Goal: Task Accomplishment & Management: Use online tool/utility

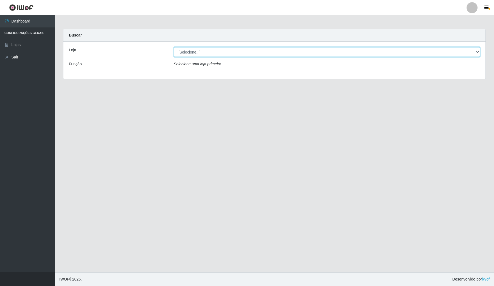
click at [227, 48] on select "[Selecione...] Rede Compras Supermercados - LOJA 4" at bounding box center [327, 52] width 306 height 10
select select "159"
click at [174, 47] on select "[Selecione...] Rede Compras Supermercados - LOJA 4" at bounding box center [327, 52] width 306 height 10
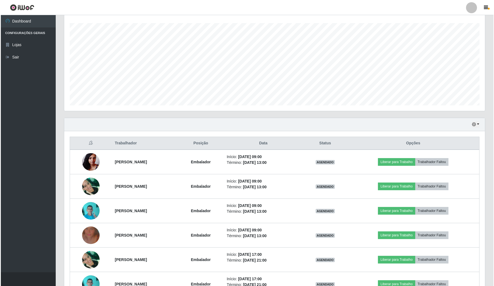
scroll to position [103, 0]
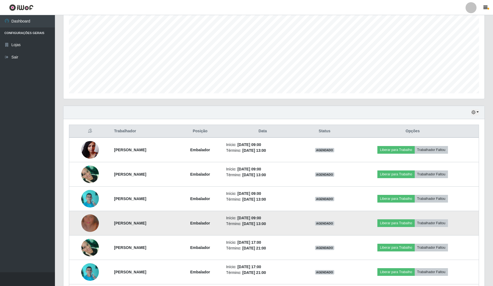
click at [85, 223] on img at bounding box center [90, 222] width 18 height 31
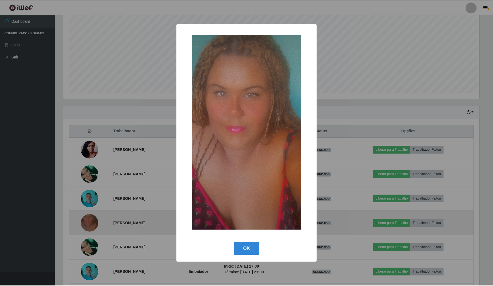
scroll to position [114, 417]
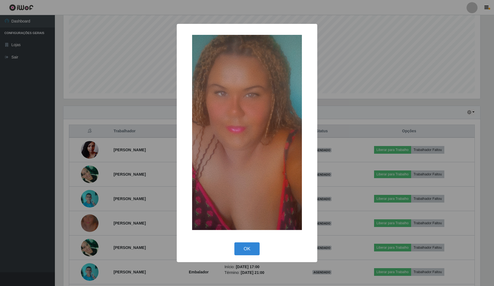
click at [82, 223] on div "× OK Cancel" at bounding box center [247, 143] width 494 height 286
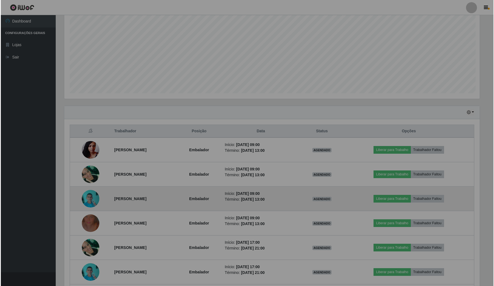
scroll to position [114, 420]
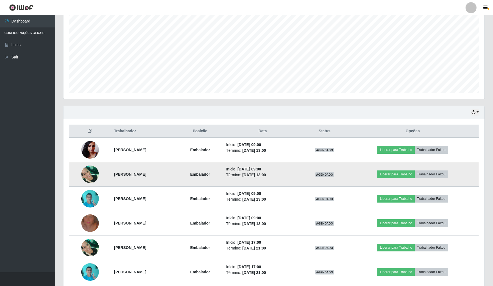
click at [87, 173] on img at bounding box center [90, 173] width 18 height 23
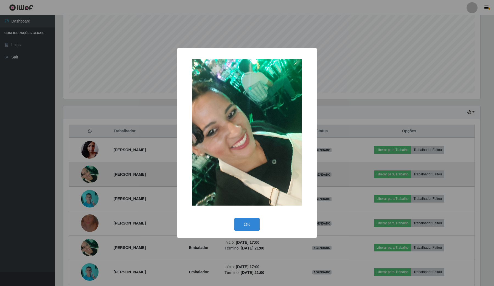
click at [87, 173] on div "× OK Cancel" at bounding box center [247, 143] width 494 height 286
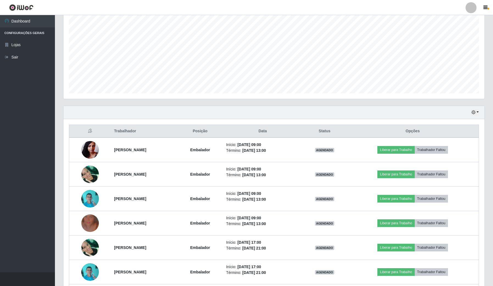
scroll to position [34, 0]
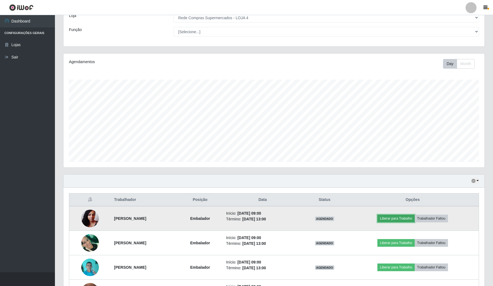
click at [398, 217] on button "Liberar para Trabalho" at bounding box center [395, 219] width 37 height 8
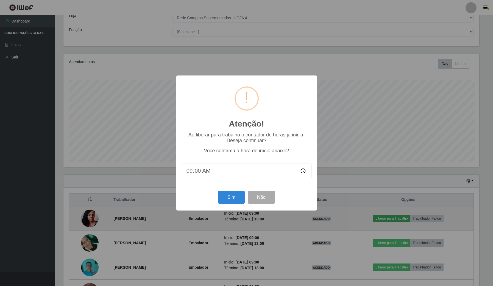
scroll to position [114, 417]
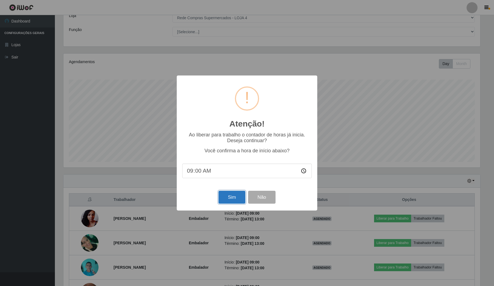
click at [230, 201] on button "Sim" at bounding box center [231, 197] width 27 height 13
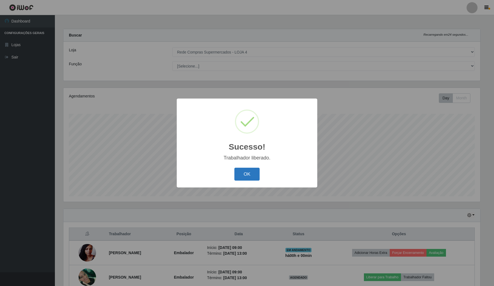
click at [235, 175] on button "OK" at bounding box center [247, 174] width 26 height 13
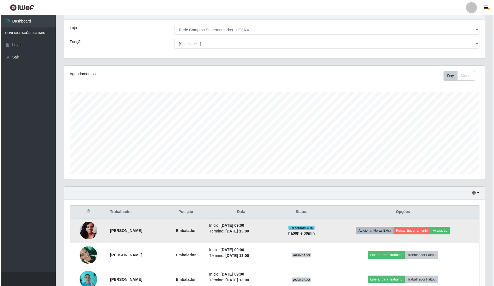
scroll to position [34, 0]
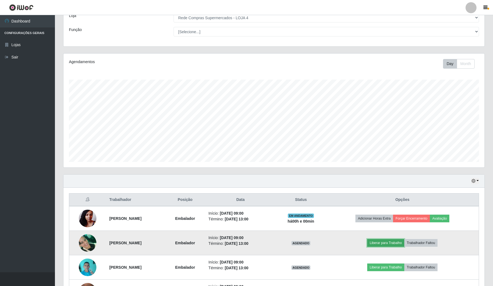
click at [389, 243] on button "Liberar para Trabalho" at bounding box center [385, 243] width 37 height 8
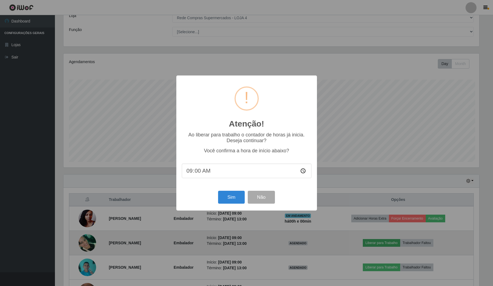
scroll to position [114, 417]
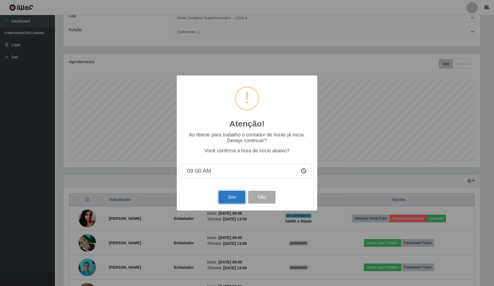
click at [228, 202] on button "Sim" at bounding box center [231, 197] width 27 height 13
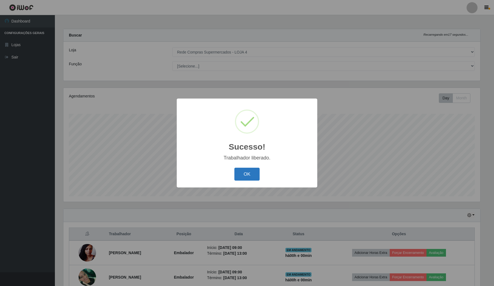
click at [250, 176] on button "OK" at bounding box center [247, 174] width 26 height 13
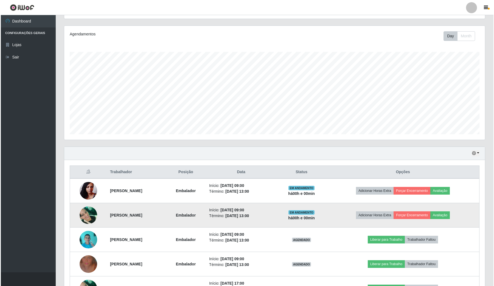
scroll to position [69, 0]
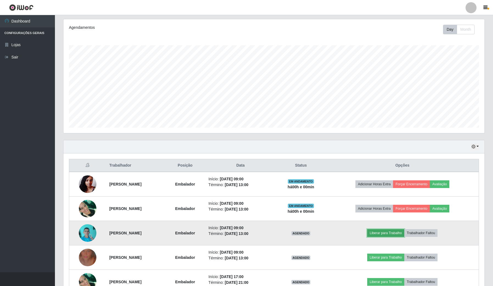
click at [391, 232] on button "Liberar para Trabalho" at bounding box center [385, 233] width 37 height 8
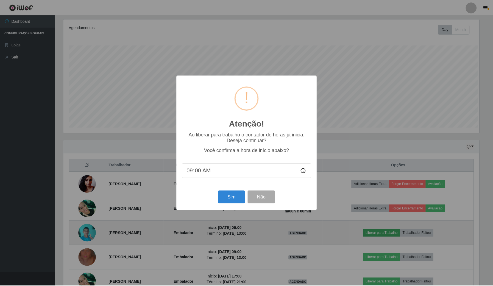
scroll to position [114, 417]
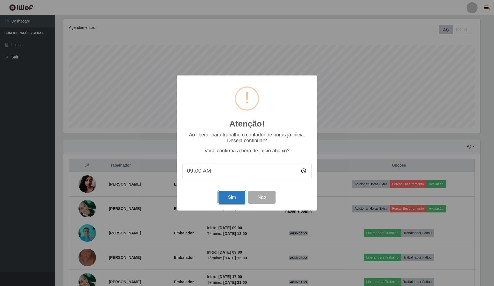
click at [230, 199] on button "Sim" at bounding box center [231, 197] width 27 height 13
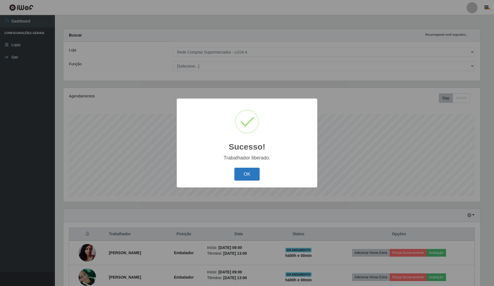
click at [245, 179] on button "OK" at bounding box center [247, 174] width 26 height 13
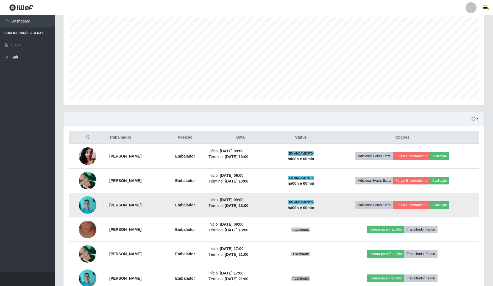
scroll to position [103, 0]
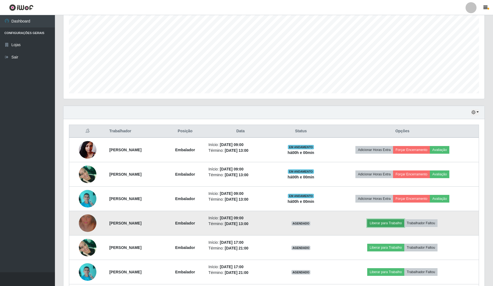
click at [386, 223] on button "Liberar para Trabalho" at bounding box center [385, 223] width 37 height 8
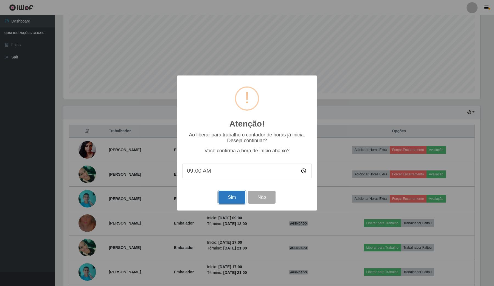
click at [228, 199] on button "Sim" at bounding box center [231, 197] width 27 height 13
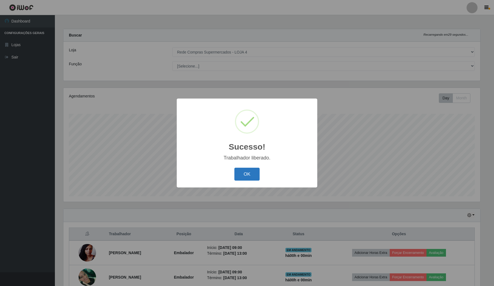
click at [244, 175] on button "OK" at bounding box center [247, 174] width 26 height 13
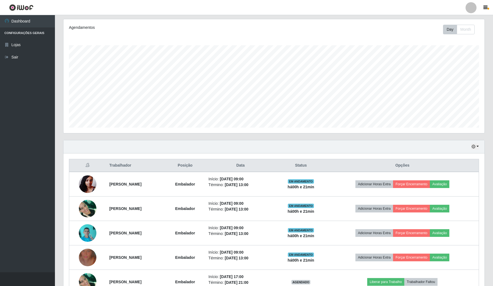
click at [444, 154] on div "Trabalhador Posição Data Status Opções [PERSON_NAME] Embalador Início: [DATE] 0…" at bounding box center [273, 263] width 421 height 220
click at [477, 146] on button "button" at bounding box center [475, 147] width 8 height 6
click at [17, 180] on ul "Dashboard Configurações Gerais Lojas Sair" at bounding box center [27, 143] width 55 height 257
